Goal: Find specific page/section: Find specific page/section

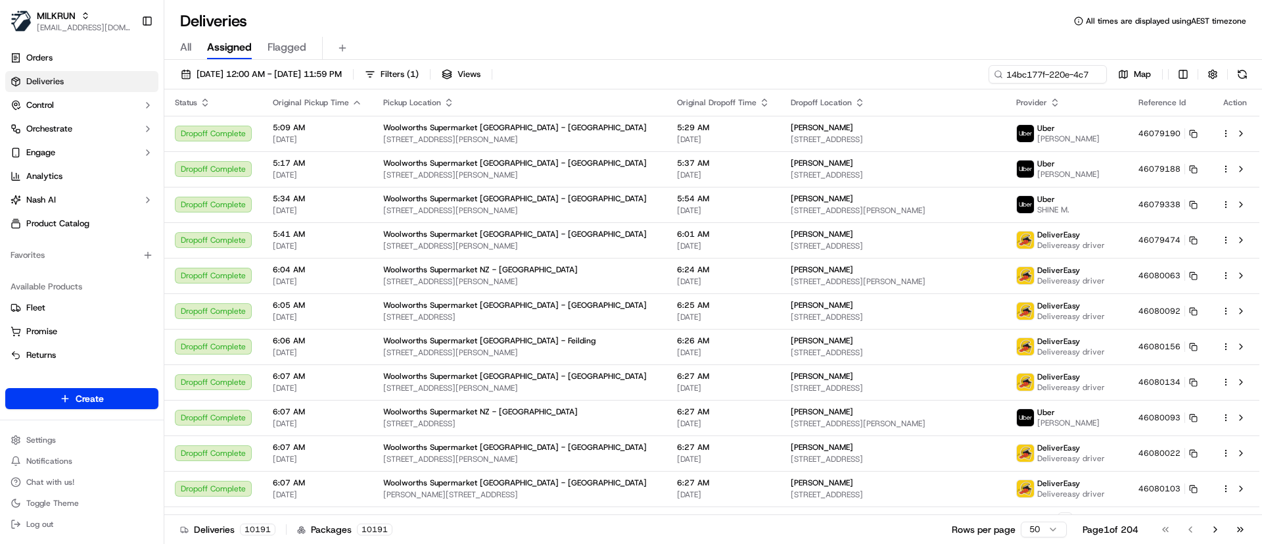
scroll to position [0, 64]
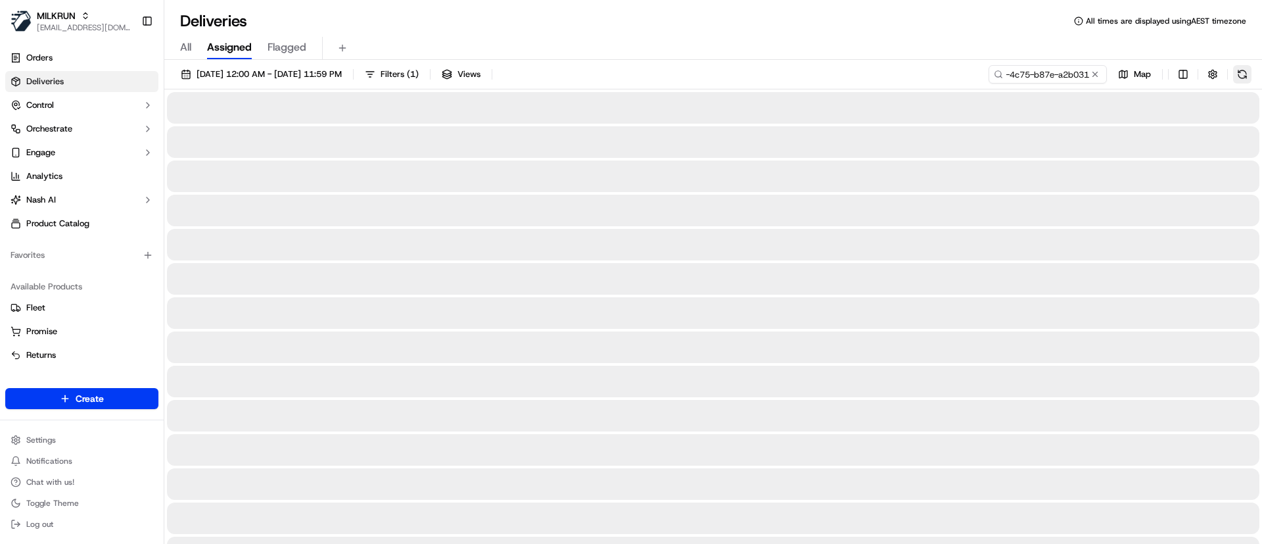
type input "14bc177f-220e-4c75-b87e-a2b03119d439"
click at [1248, 68] on button at bounding box center [1242, 74] width 18 height 18
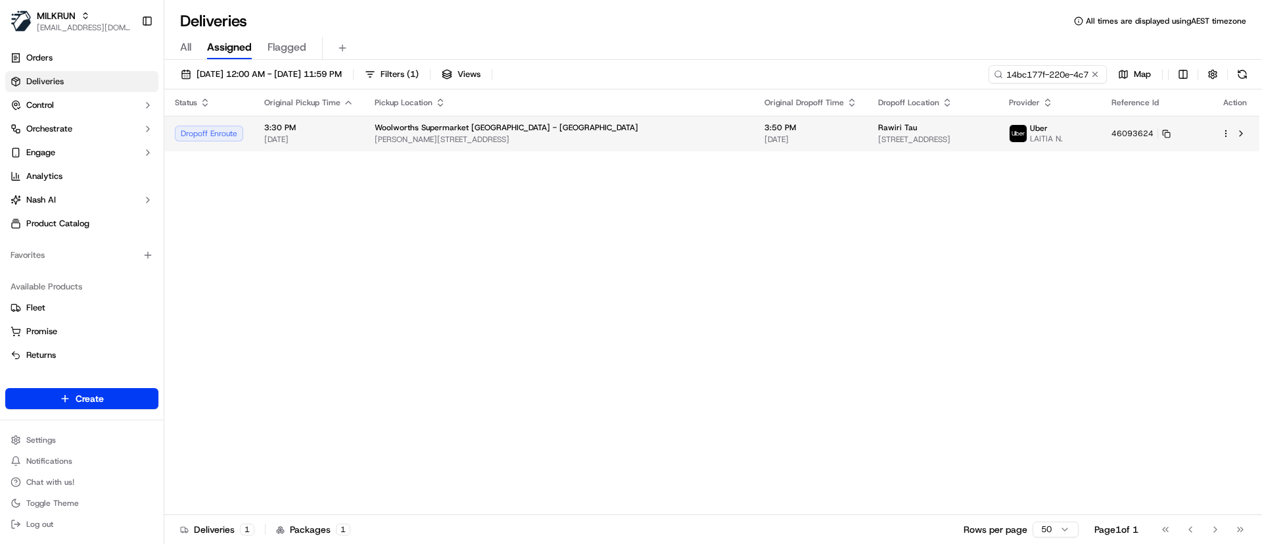
click at [664, 137] on span "[PERSON_NAME][STREET_ADDRESS]" at bounding box center [559, 139] width 369 height 11
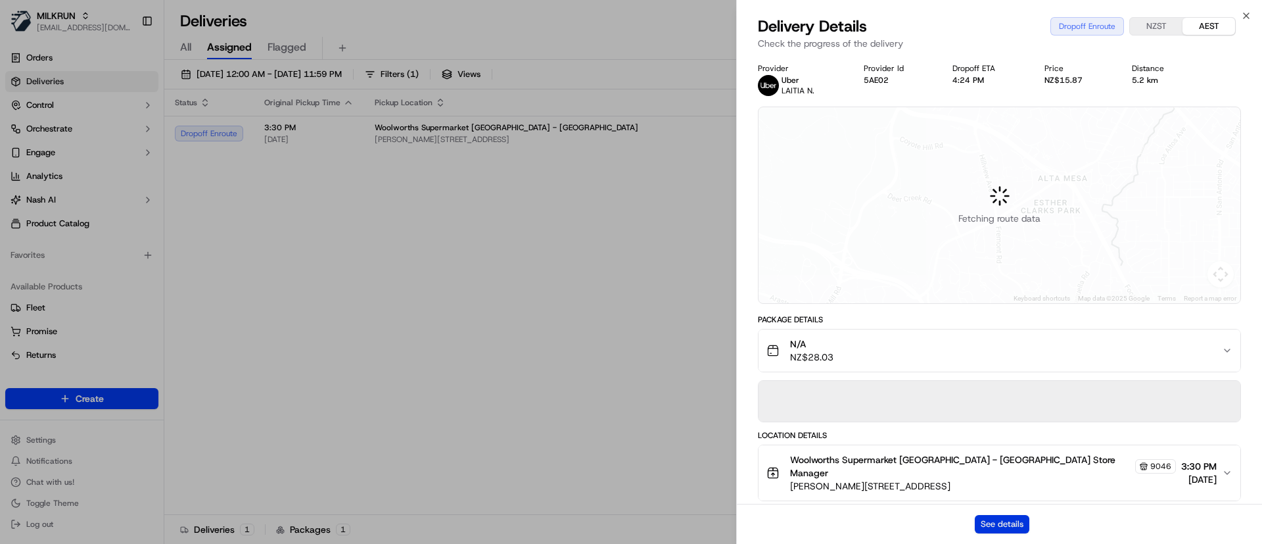
click at [996, 518] on button "See details" at bounding box center [1002, 524] width 55 height 18
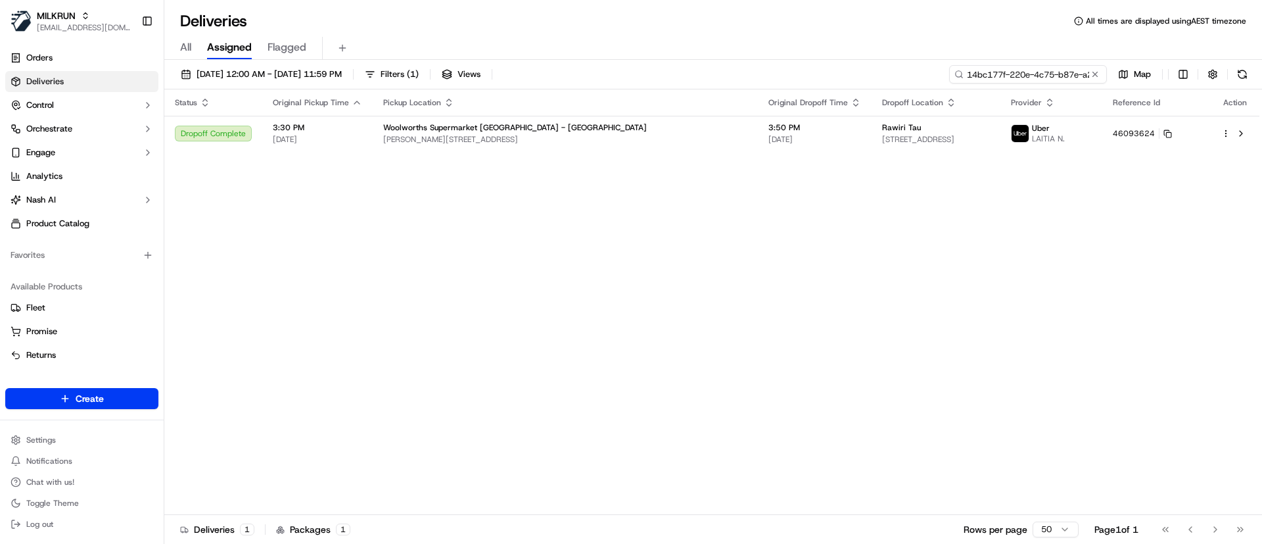
click at [1087, 72] on input "14bc177f-220e-4c75-b87e-a2b03119d439" at bounding box center [1028, 74] width 158 height 18
click at [1094, 72] on button at bounding box center [1095, 74] width 13 height 13
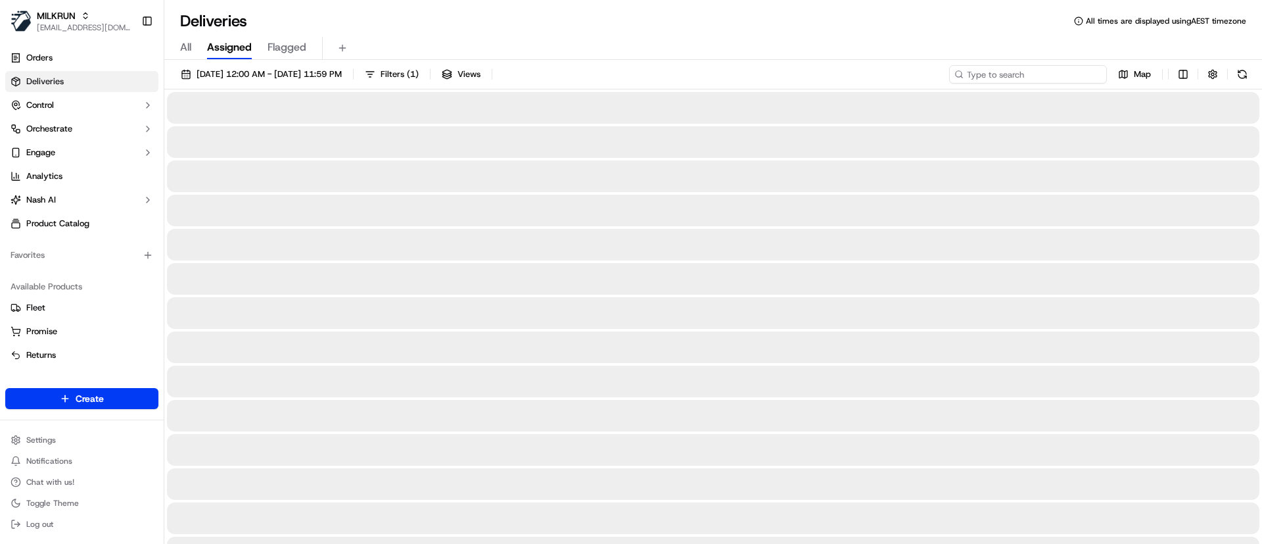
click at [1013, 68] on input at bounding box center [1028, 74] width 158 height 18
paste input "e8521189-5a65-42d5-9142-3729b77e4b24"
type input "e8521189-5a65-42d5-9142-3729b77e4b24"
click at [1240, 72] on button at bounding box center [1242, 74] width 18 height 18
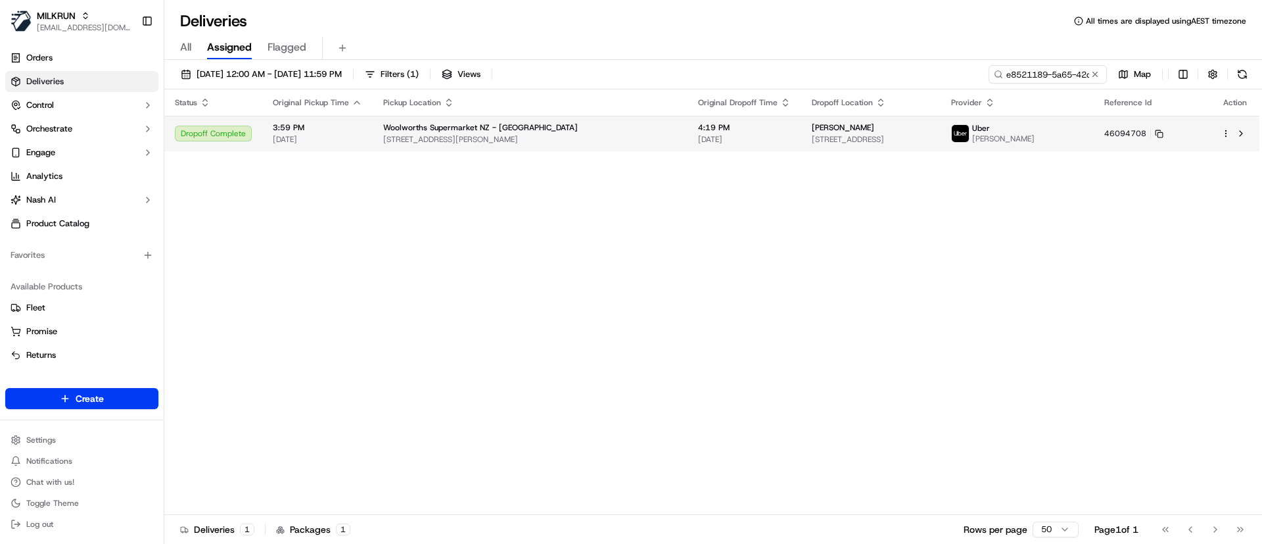
click at [543, 131] on span "Woolworths Supermarket NZ - Crofton Downs" at bounding box center [480, 127] width 195 height 11
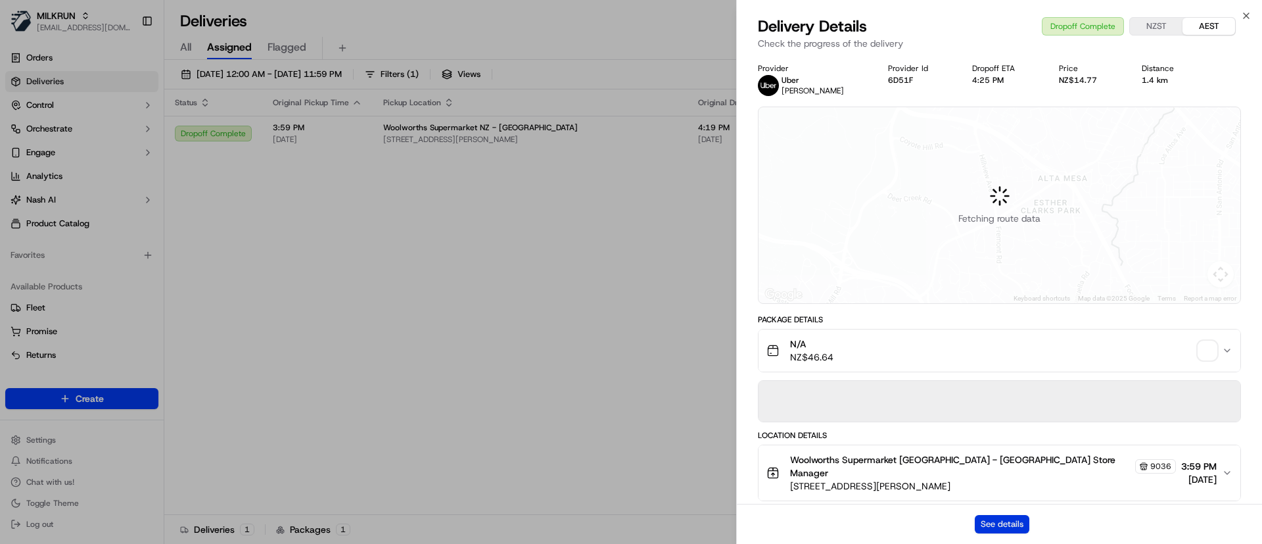
click at [1001, 522] on button "See details" at bounding box center [1002, 524] width 55 height 18
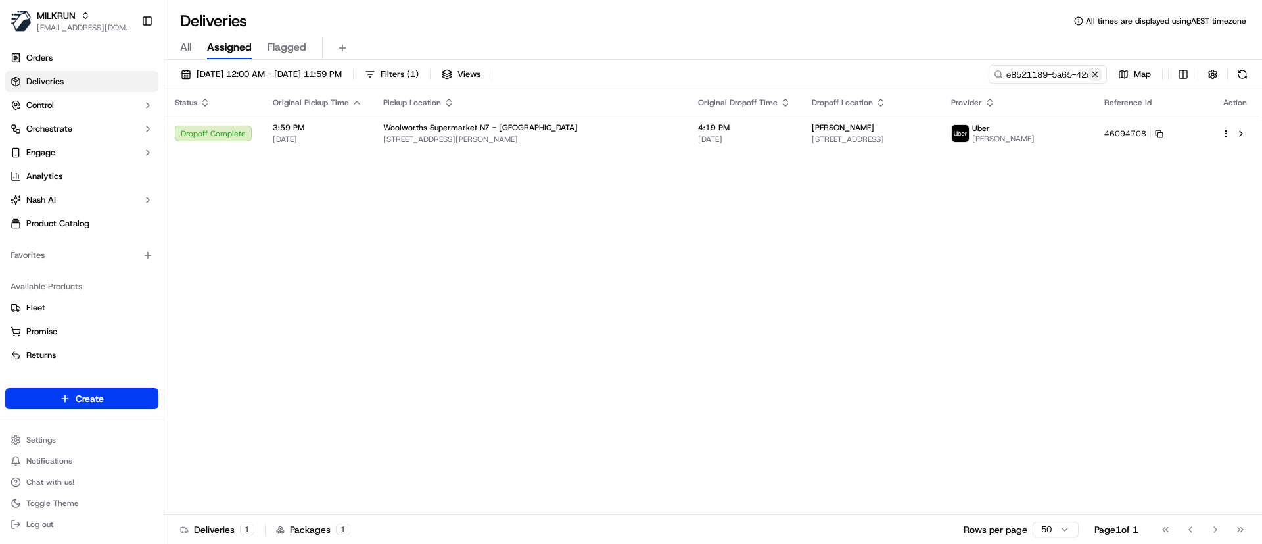
click at [1091, 76] on button at bounding box center [1095, 74] width 13 height 13
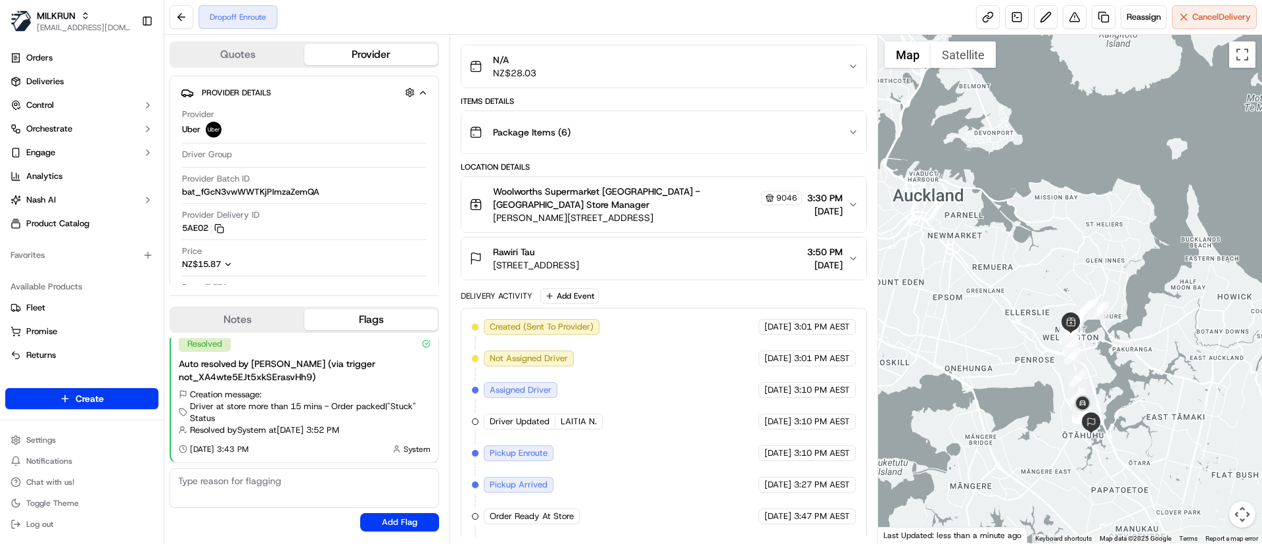
scroll to position [170, 0]
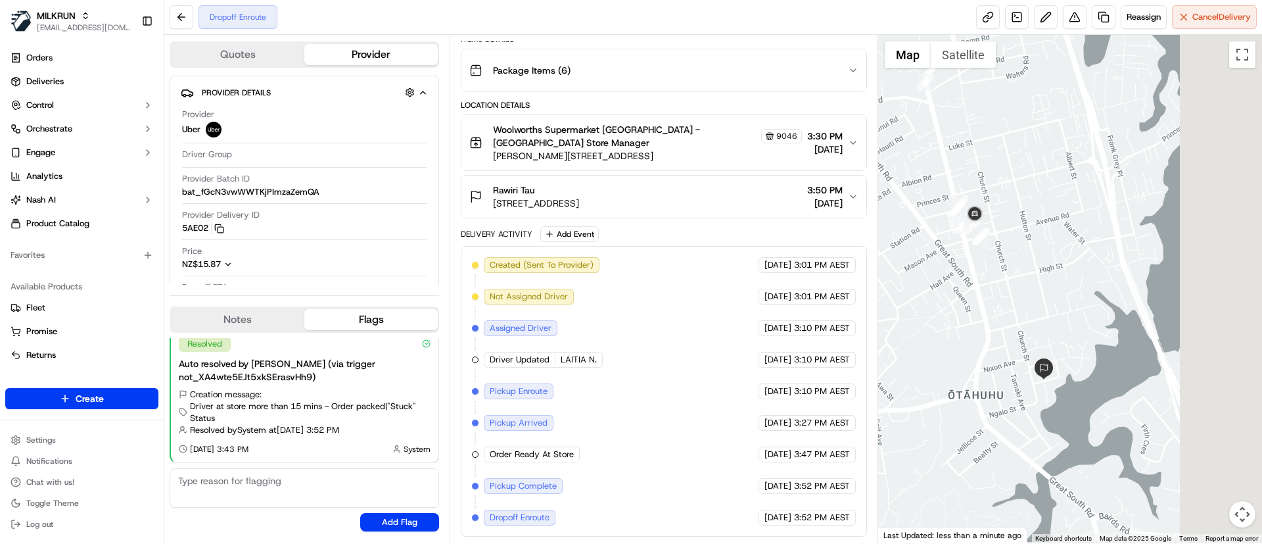
drag, startPoint x: 1160, startPoint y: 391, endPoint x: 991, endPoint y: 358, distance: 172.8
click at [991, 358] on div at bounding box center [1070, 289] width 385 height 508
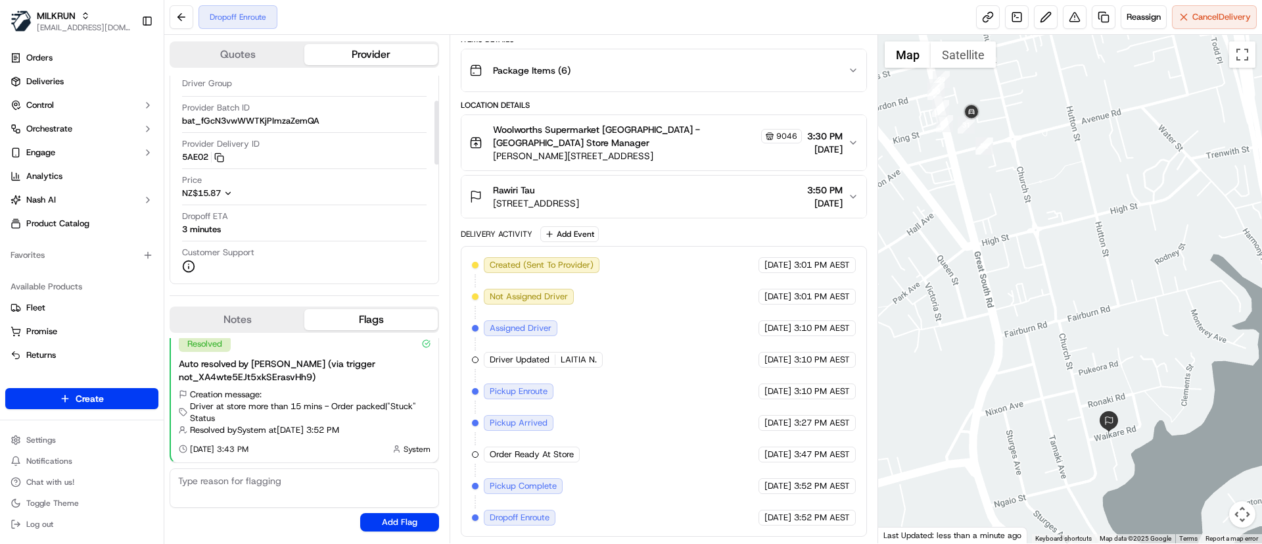
scroll to position [99, 0]
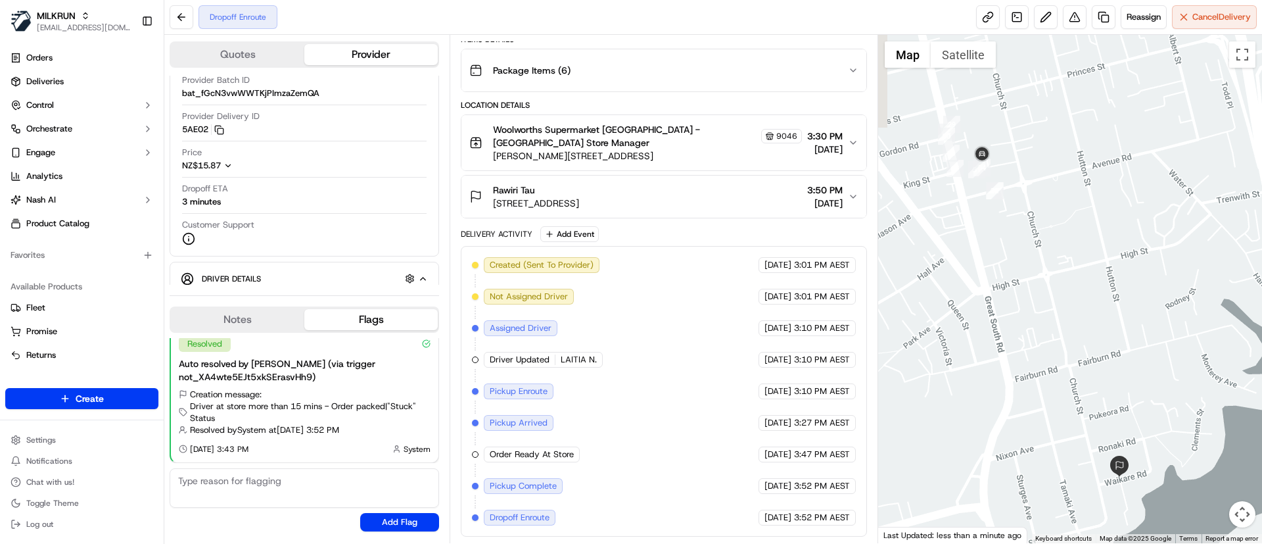
drag, startPoint x: 996, startPoint y: 235, endPoint x: 1002, endPoint y: 288, distance: 53.6
click at [1003, 289] on div at bounding box center [1070, 289] width 385 height 508
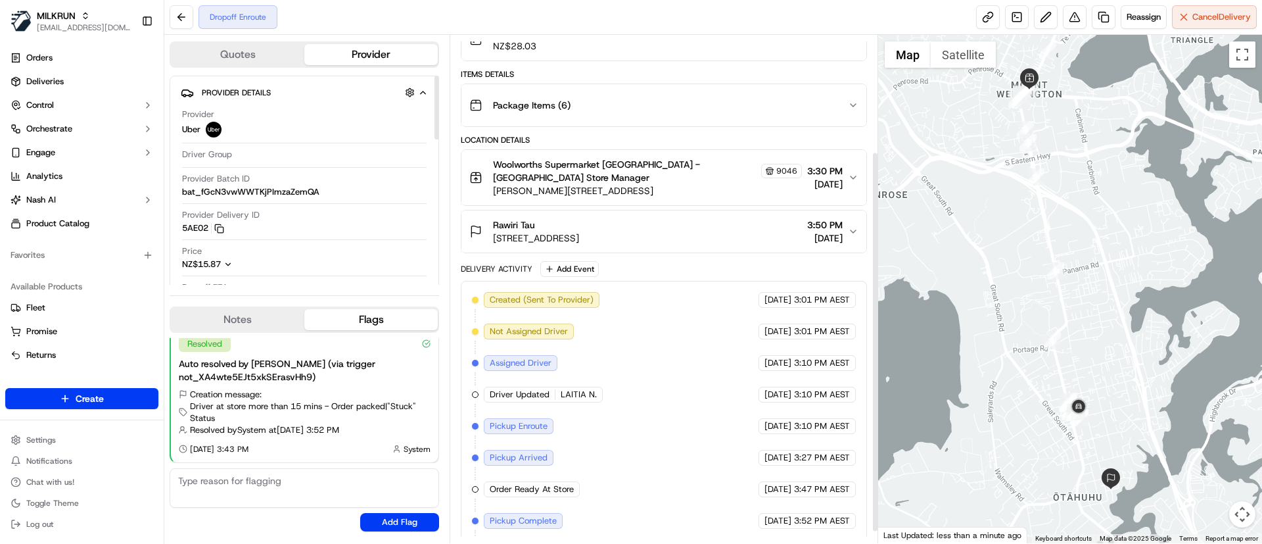
scroll to position [170, 0]
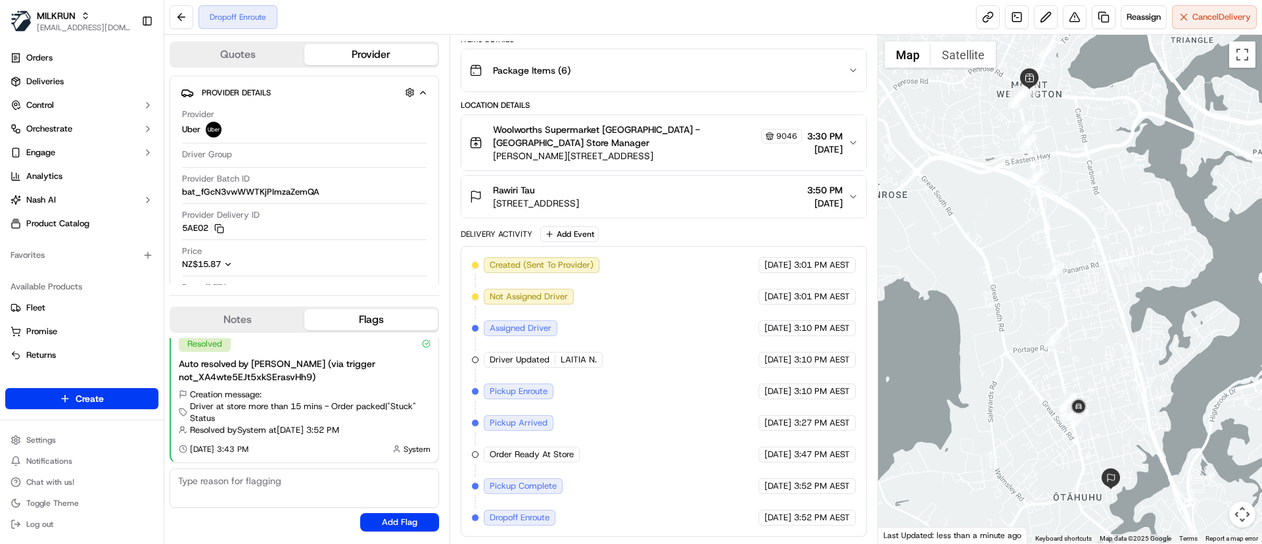
click at [1193, 335] on div at bounding box center [1070, 289] width 385 height 508
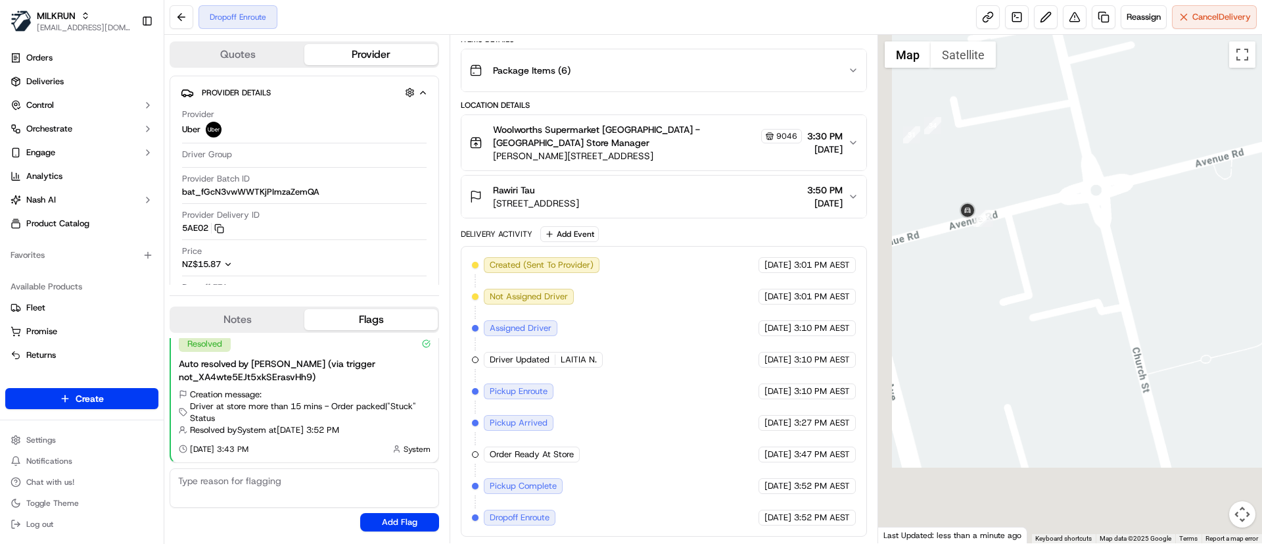
drag, startPoint x: 1010, startPoint y: 407, endPoint x: 1122, endPoint y: 181, distance: 252.3
click at [1122, 181] on div at bounding box center [1070, 289] width 385 height 508
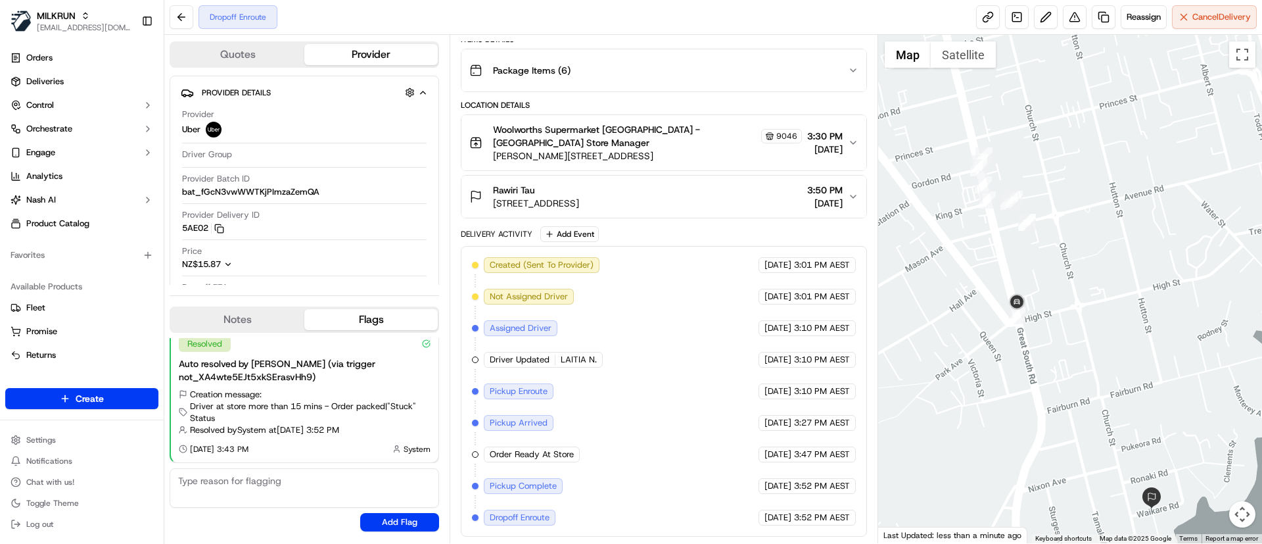
click at [1187, 404] on div at bounding box center [1070, 289] width 385 height 508
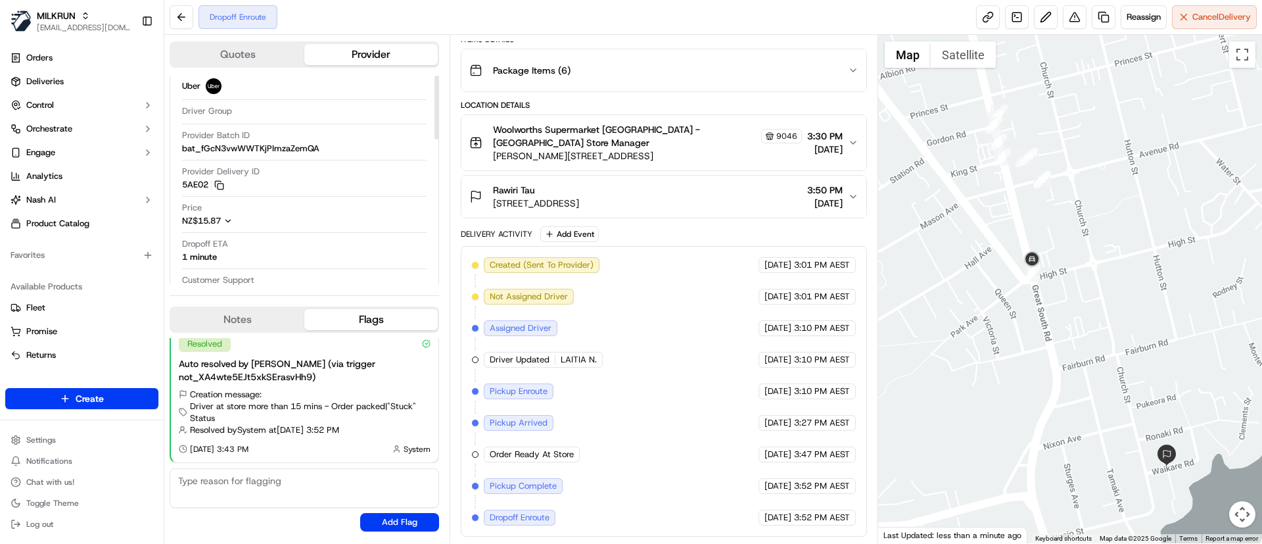
scroll to position [0, 0]
